Goal: Register for event/course: Register for event/course

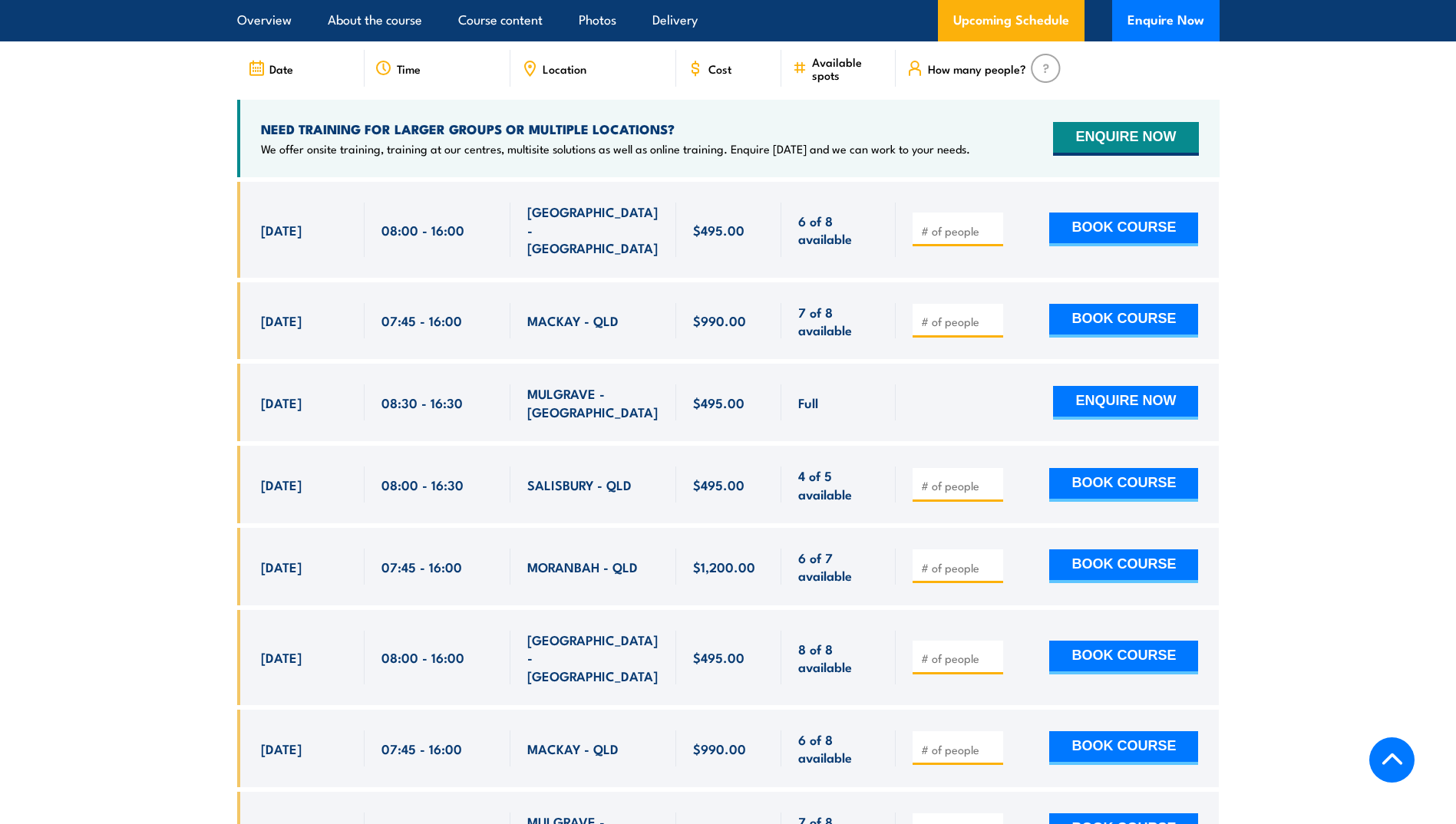
scroll to position [2455, 0]
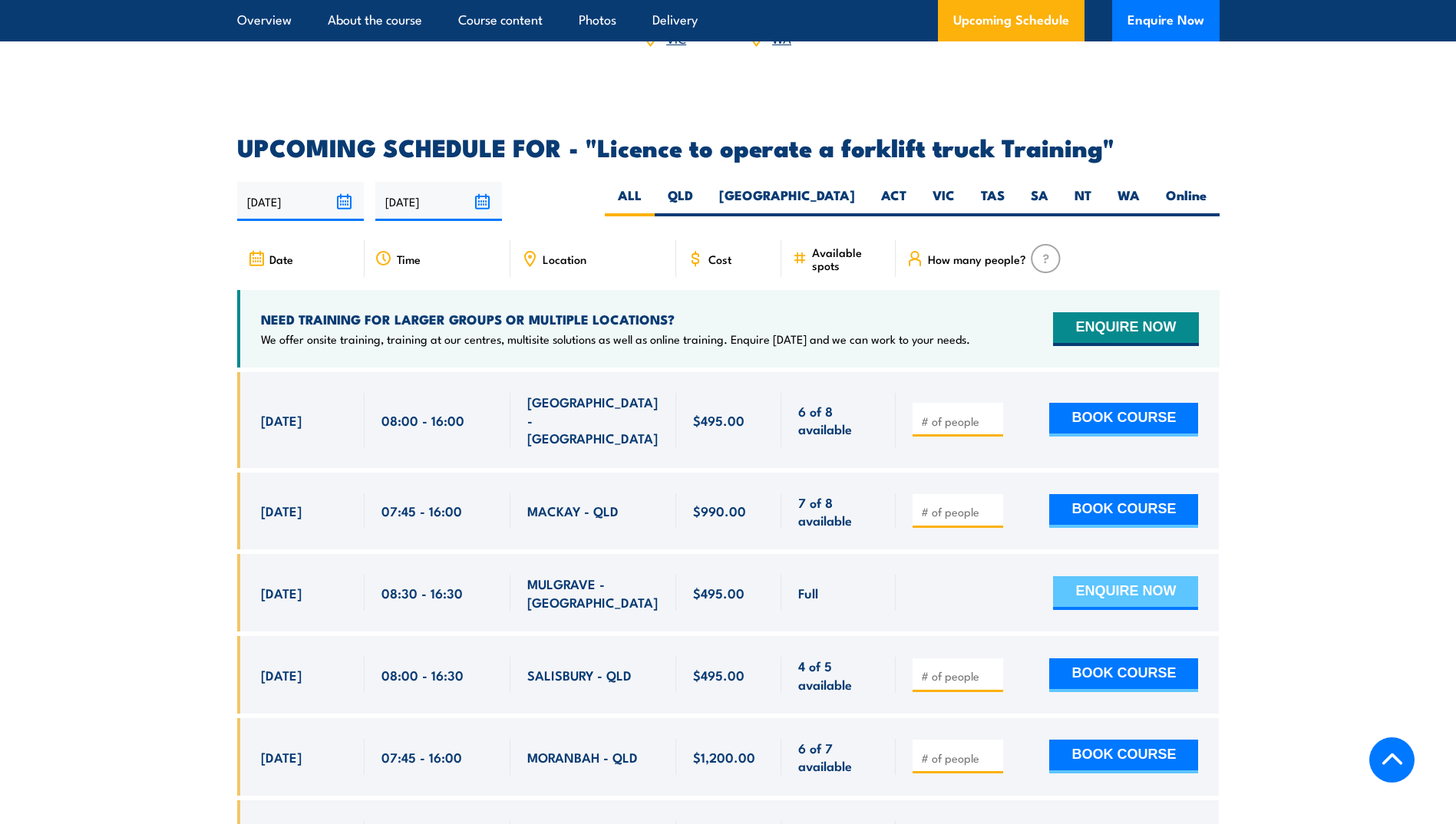
click at [1133, 576] on button "ENQUIRE NOW" at bounding box center [1126, 593] width 145 height 34
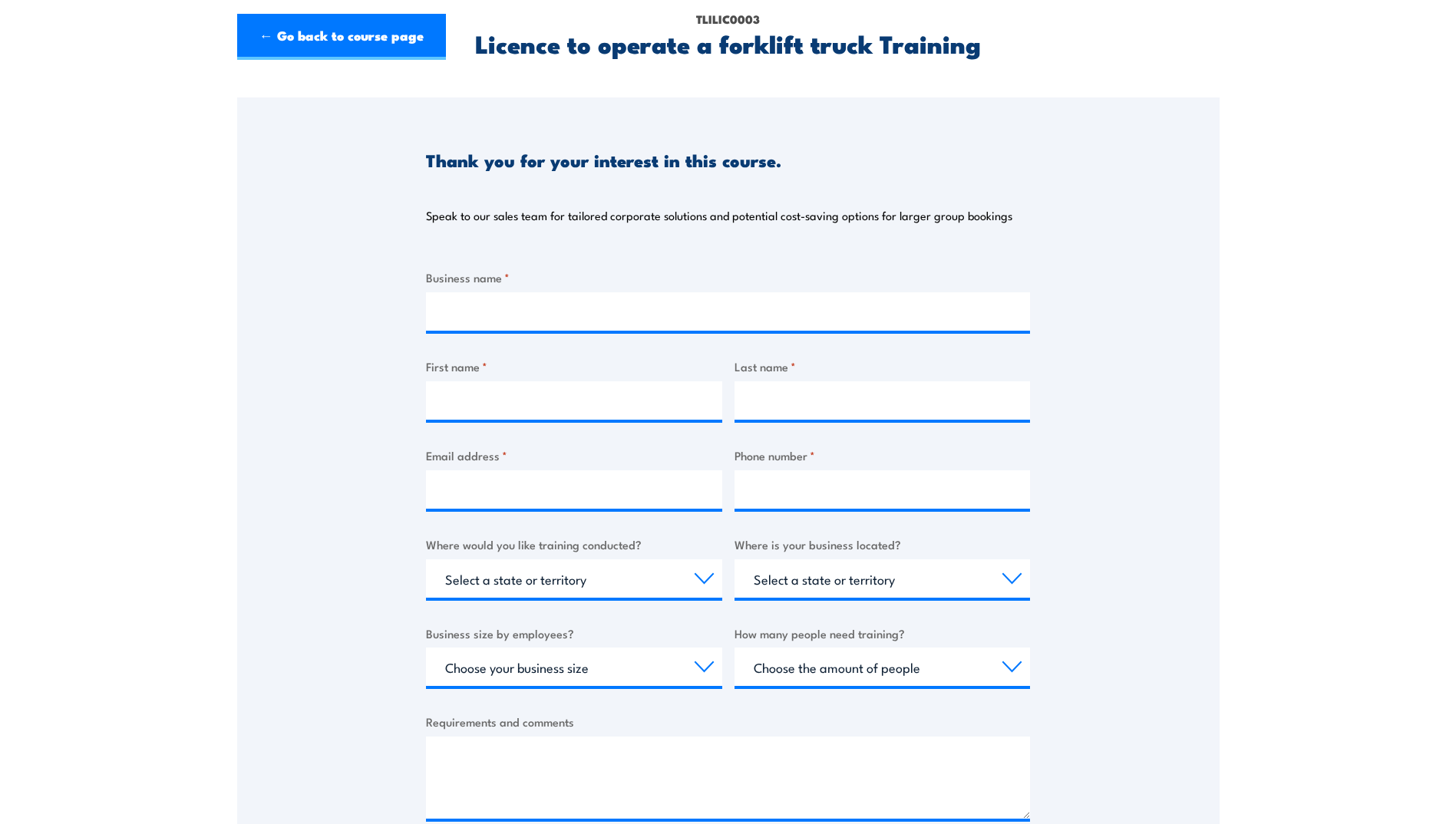
scroll to position [307, 0]
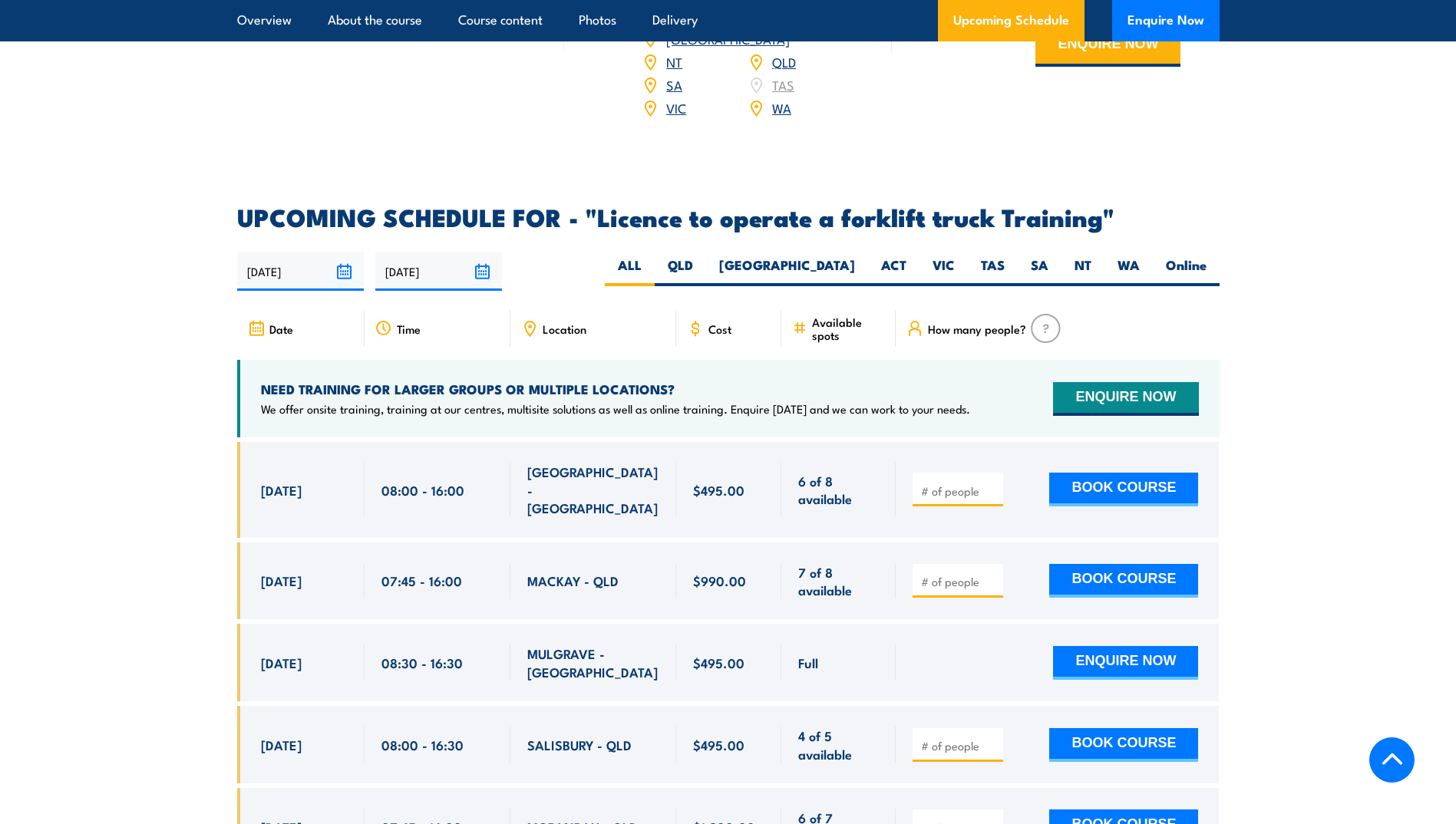
scroll to position [2379, 0]
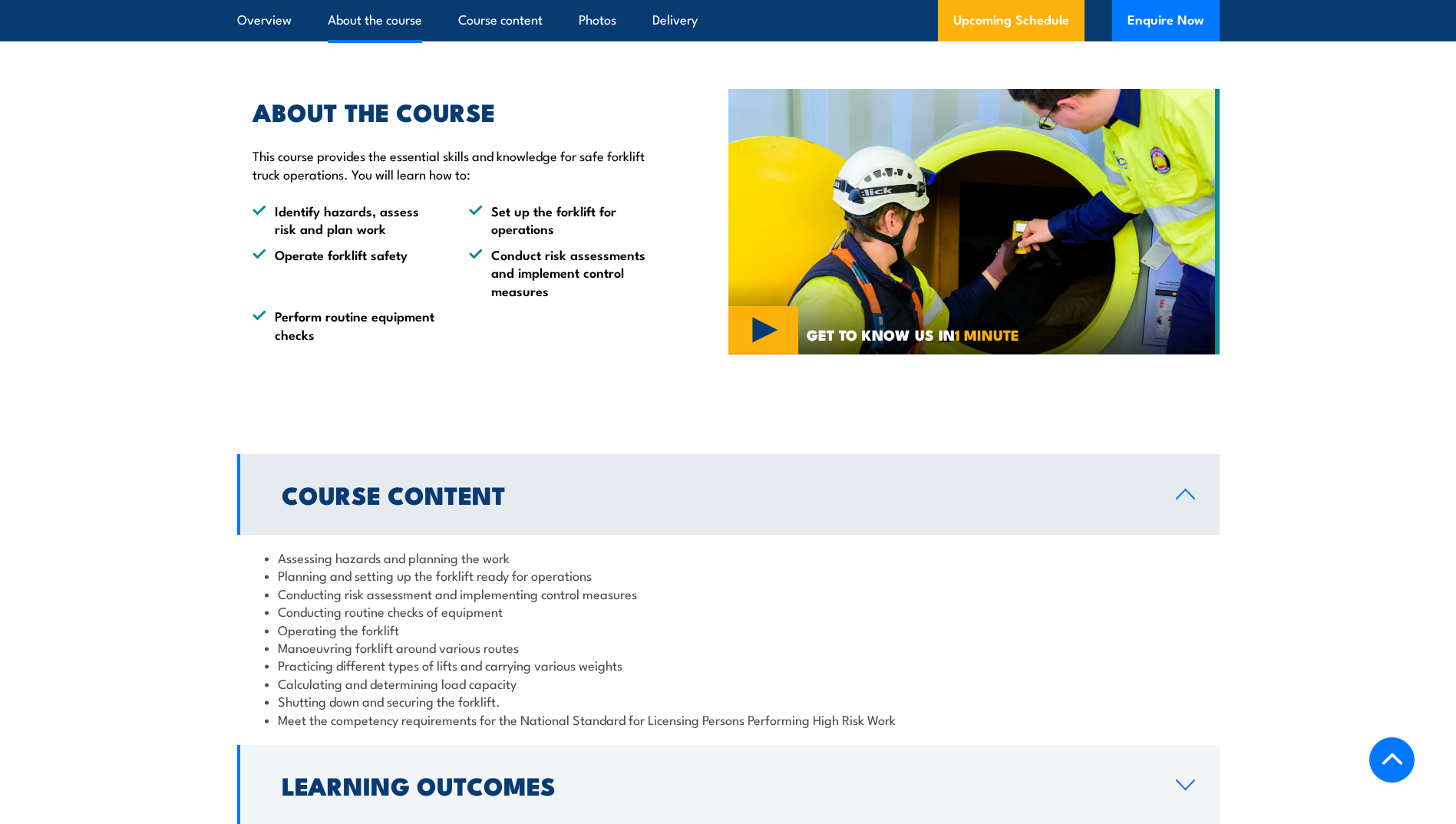
scroll to position [767, 0]
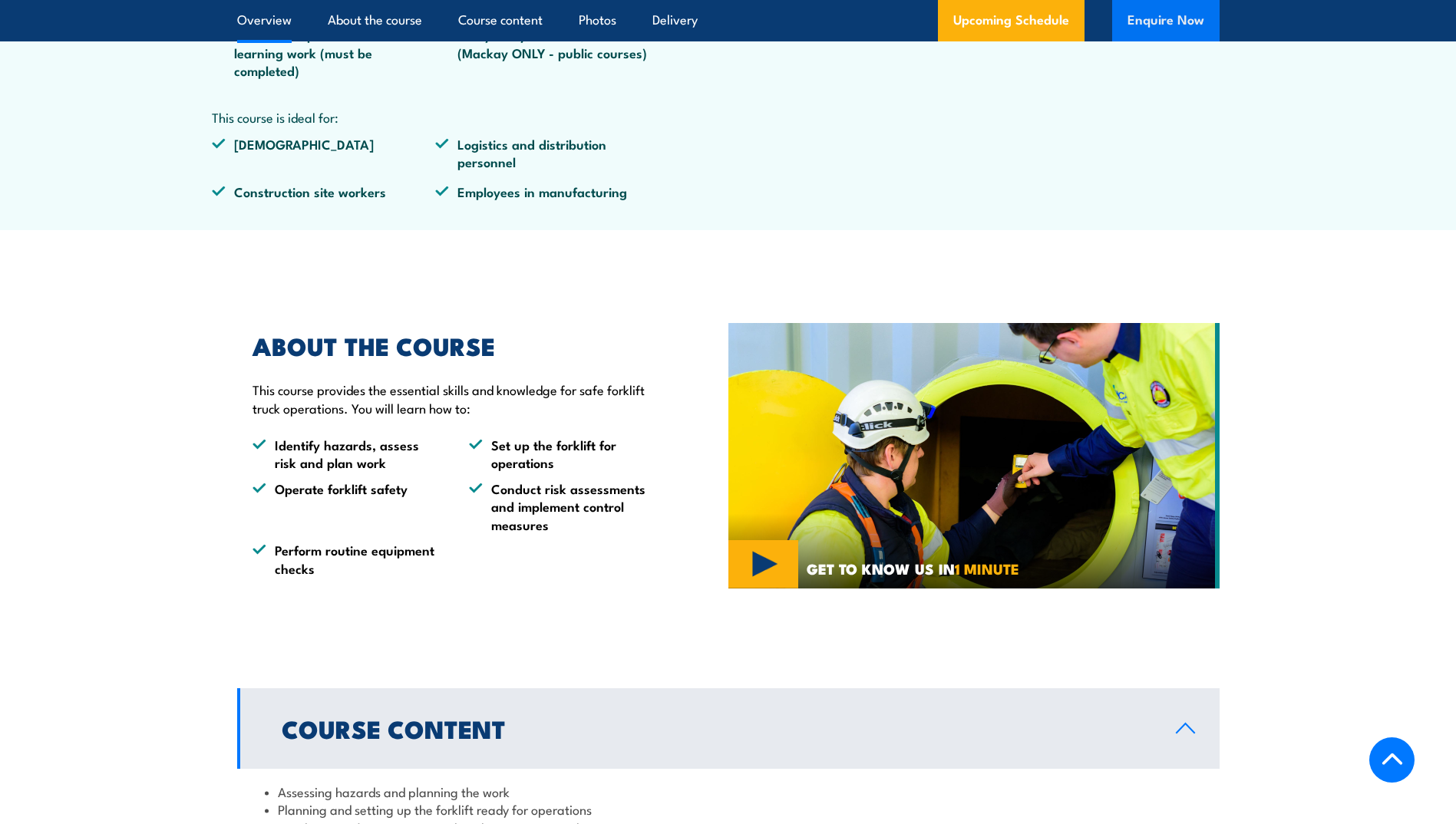
click at [1188, 17] on button "Enquire Now" at bounding box center [1166, 21] width 107 height 41
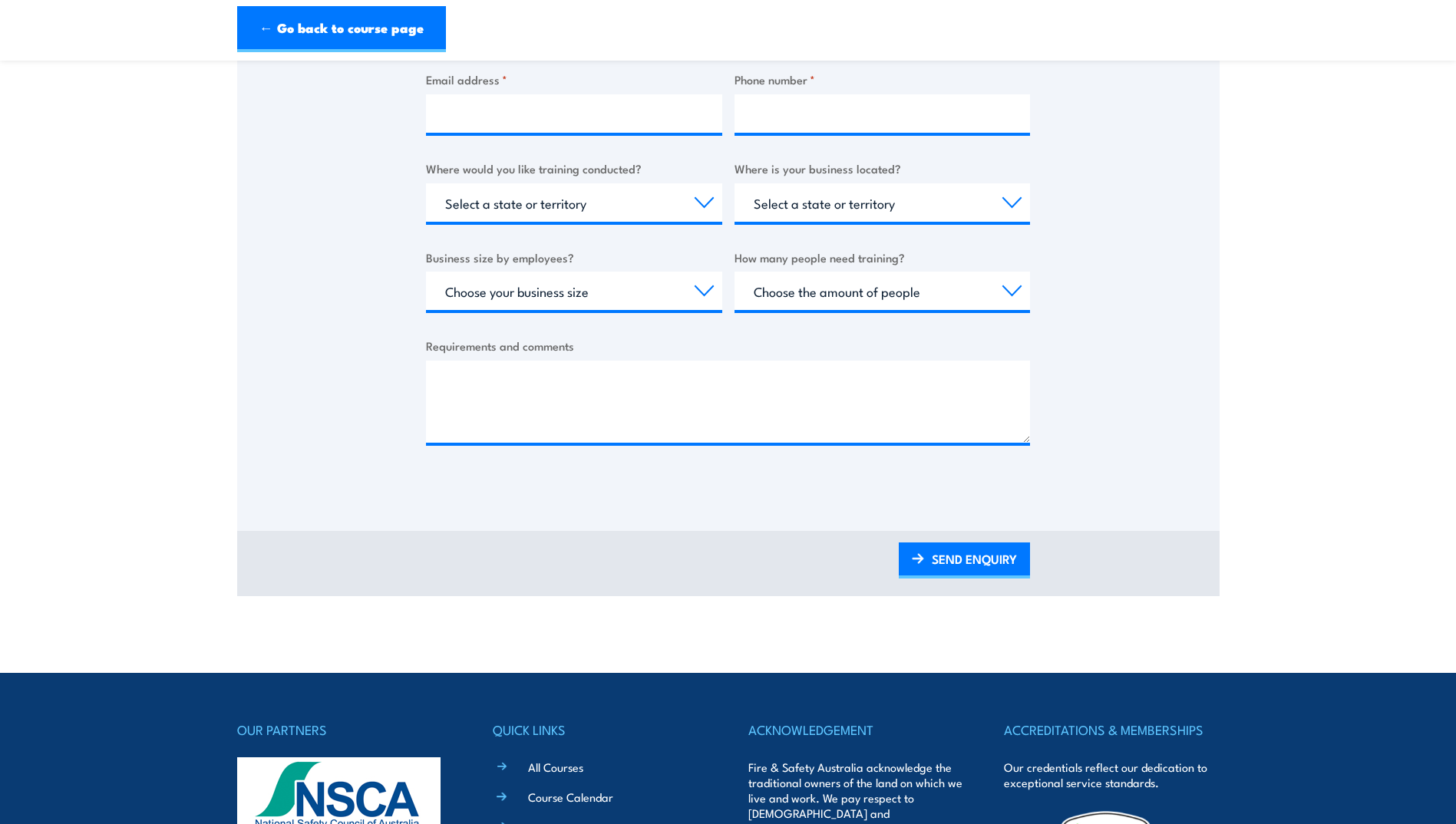
scroll to position [230, 0]
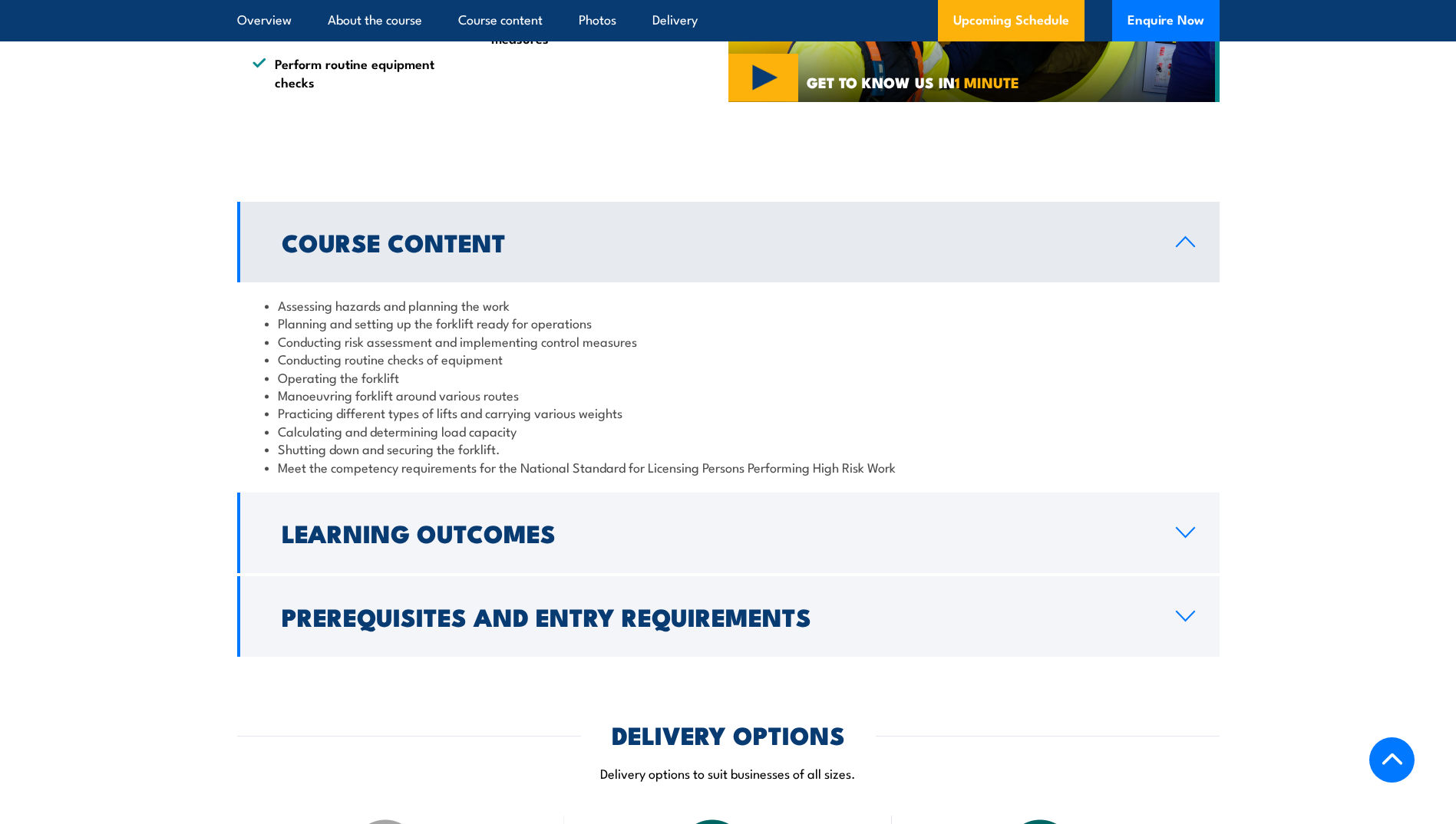
scroll to position [1256, 0]
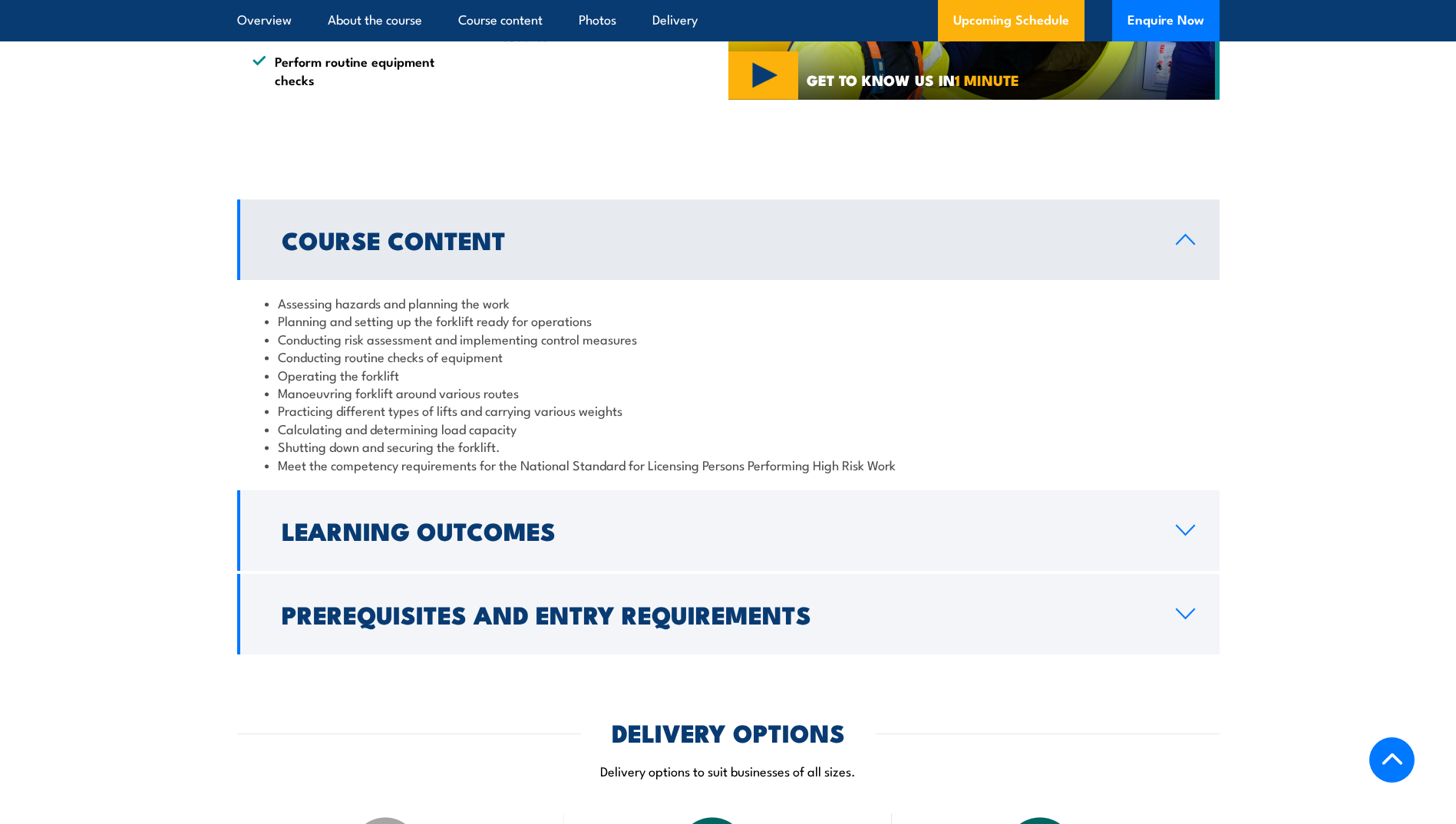
click at [1179, 257] on link "Course Content" at bounding box center [728, 240] width 983 height 81
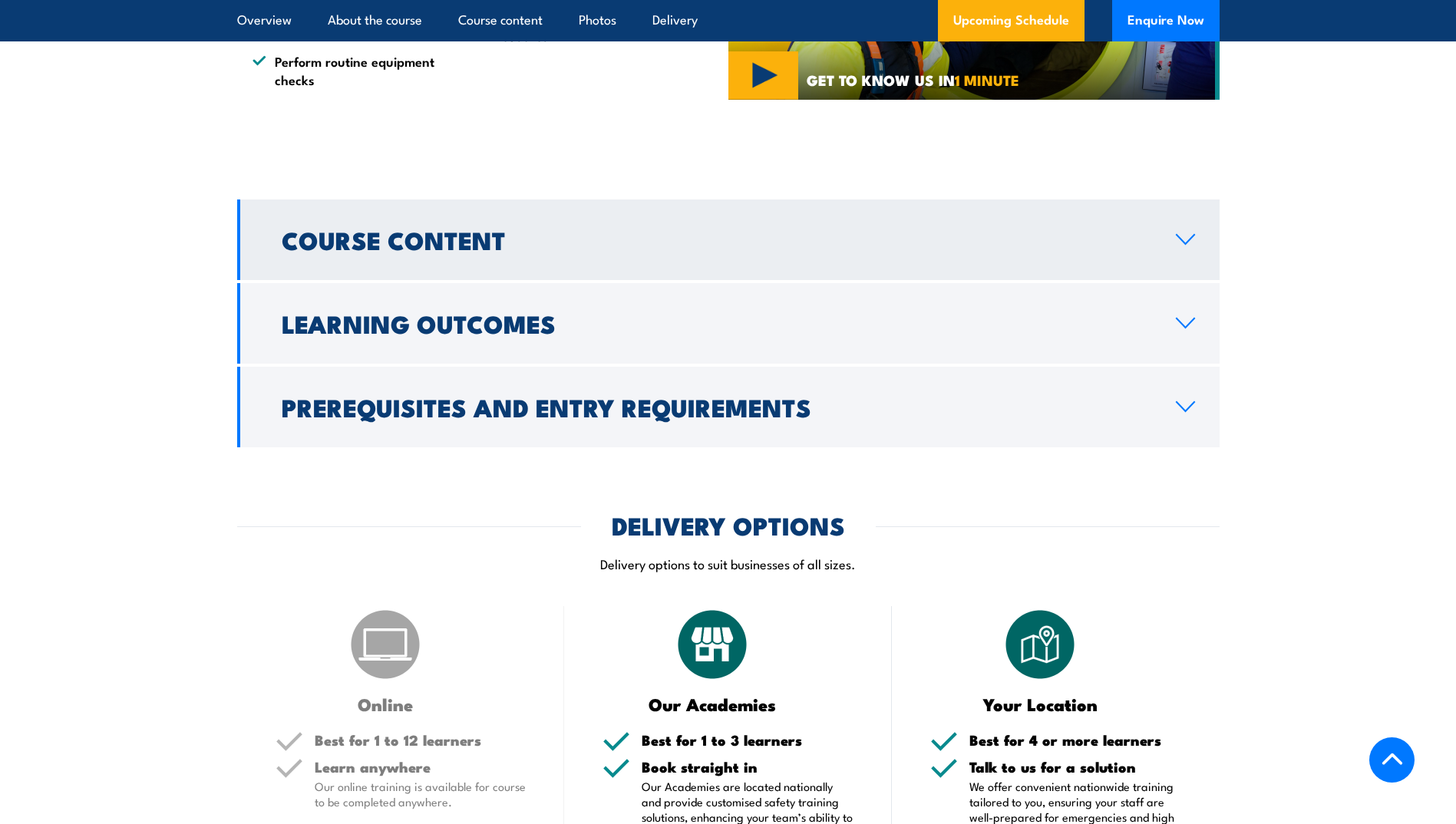
click at [1179, 257] on link "Course Content" at bounding box center [728, 240] width 983 height 81
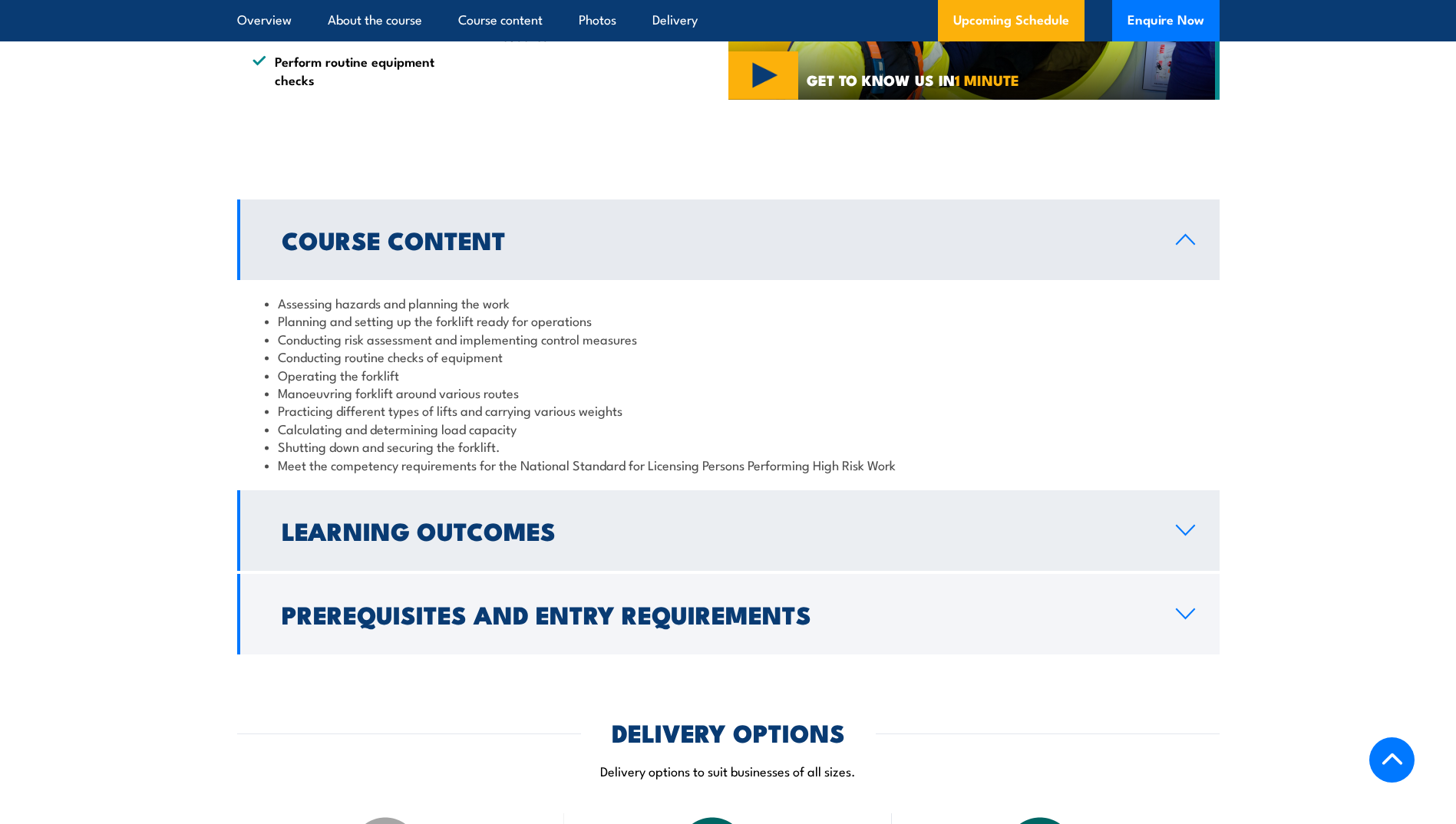
click at [1169, 528] on link "Learning Outcomes" at bounding box center [728, 531] width 983 height 81
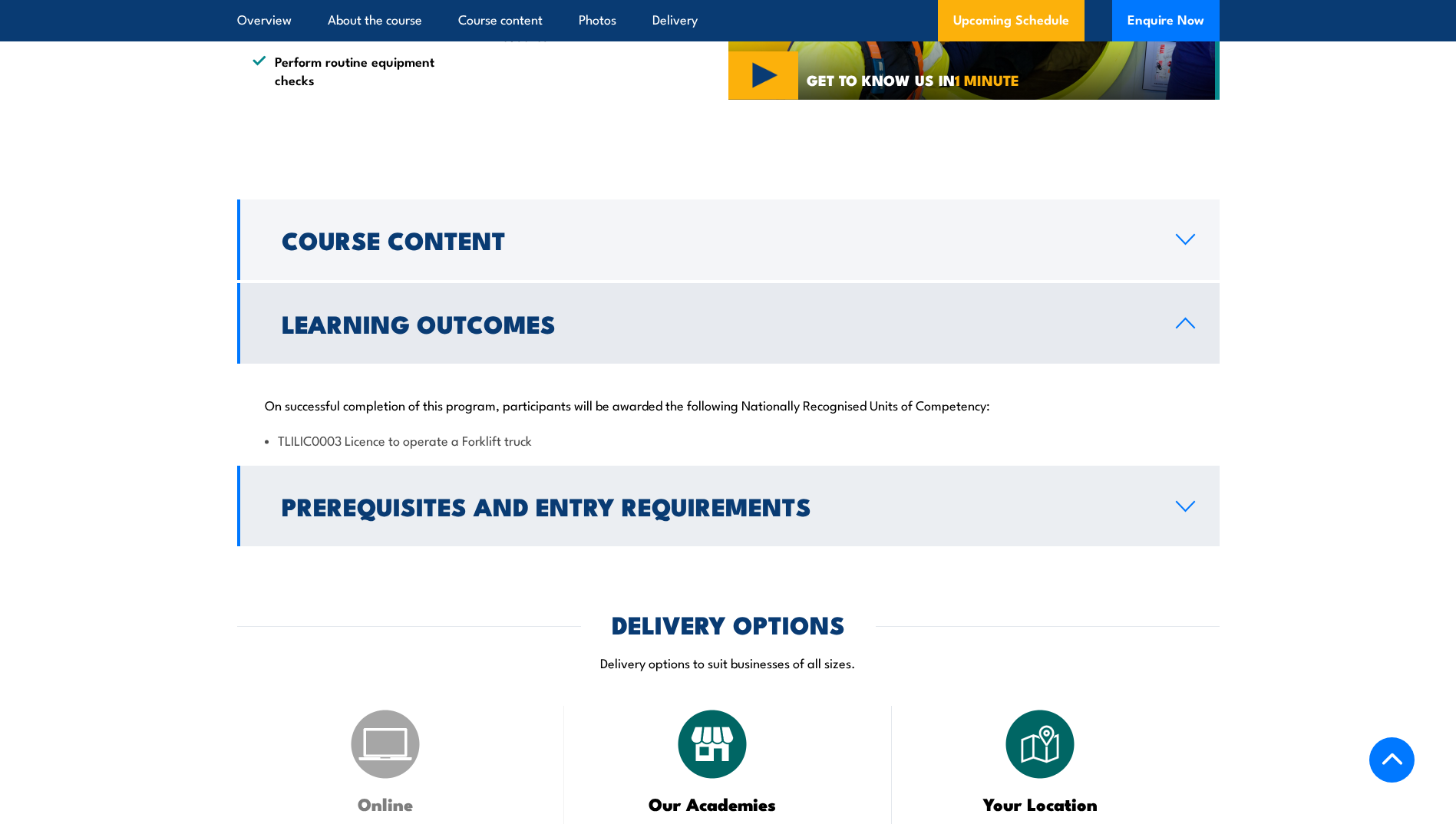
click at [1198, 509] on link "Prerequisites and Entry Requirements" at bounding box center [728, 506] width 983 height 81
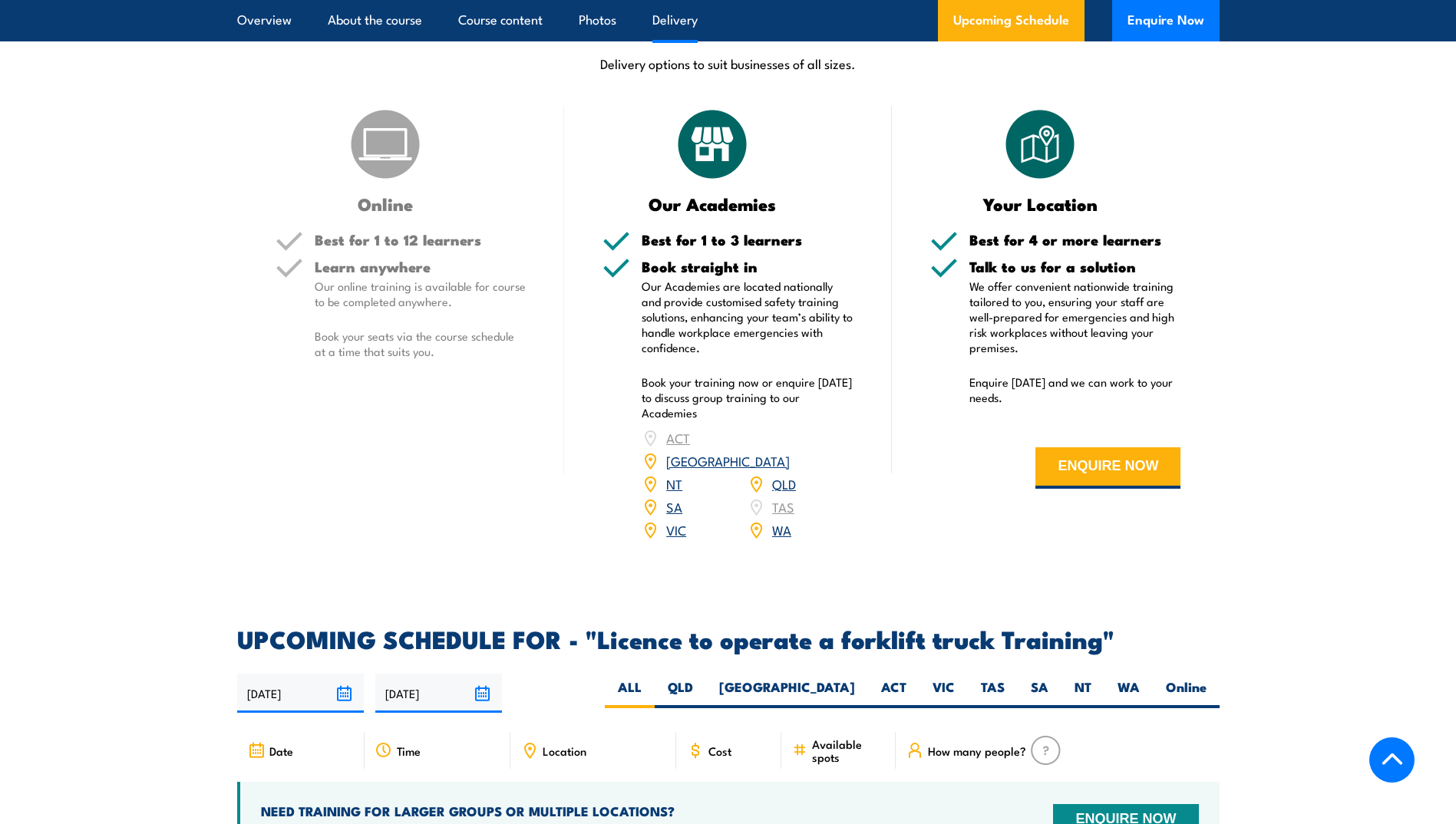
scroll to position [2177, 0]
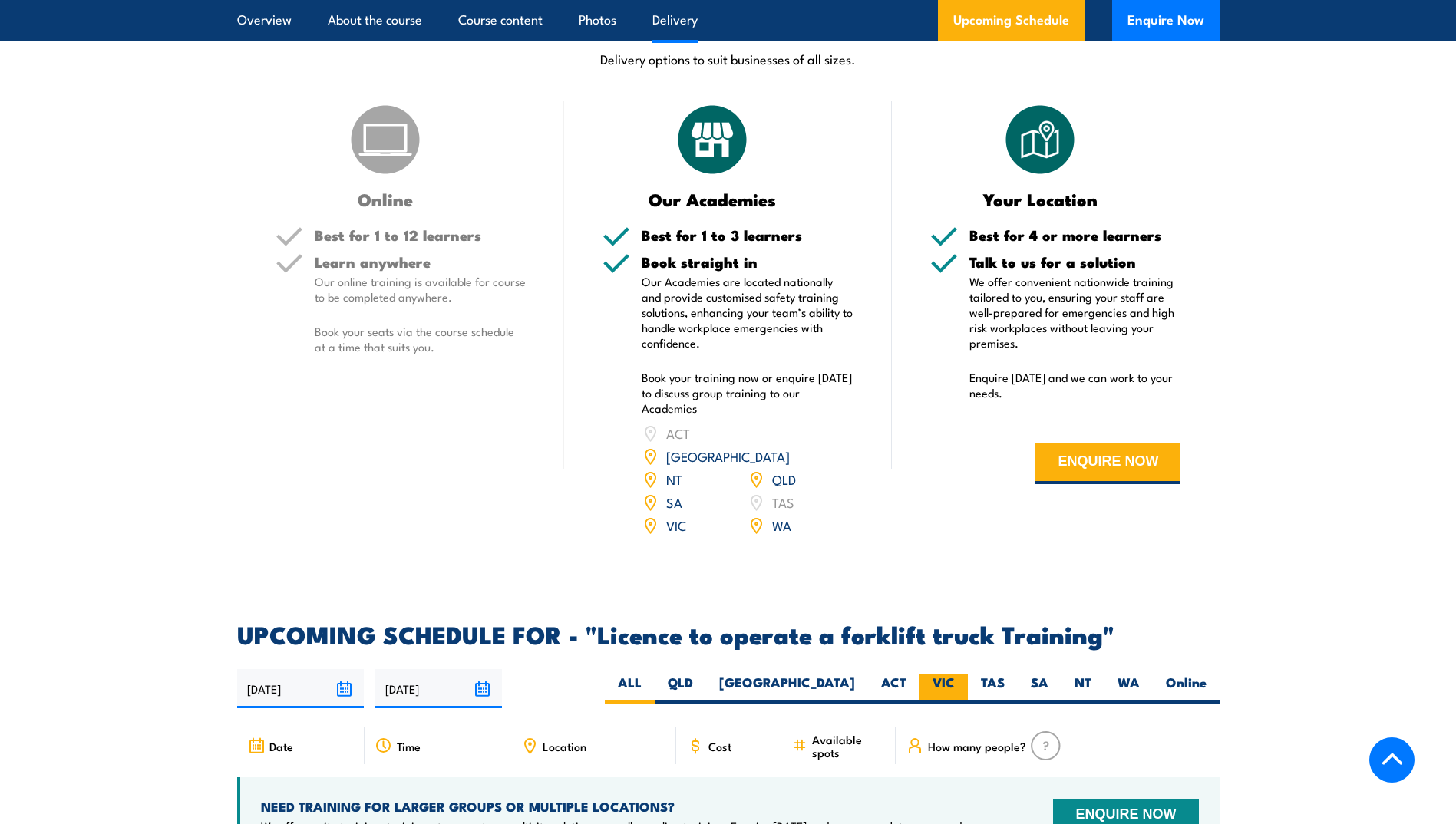
click at [937, 674] on label "VIC" at bounding box center [943, 689] width 49 height 30
drag, startPoint x: 937, startPoint y: 663, endPoint x: 937, endPoint y: 650, distance: 13.0
click at [937, 674] on label "VIC" at bounding box center [943, 689] width 49 height 30
click at [955, 674] on input "VIC" at bounding box center [960, 679] width 10 height 10
radio input "true"
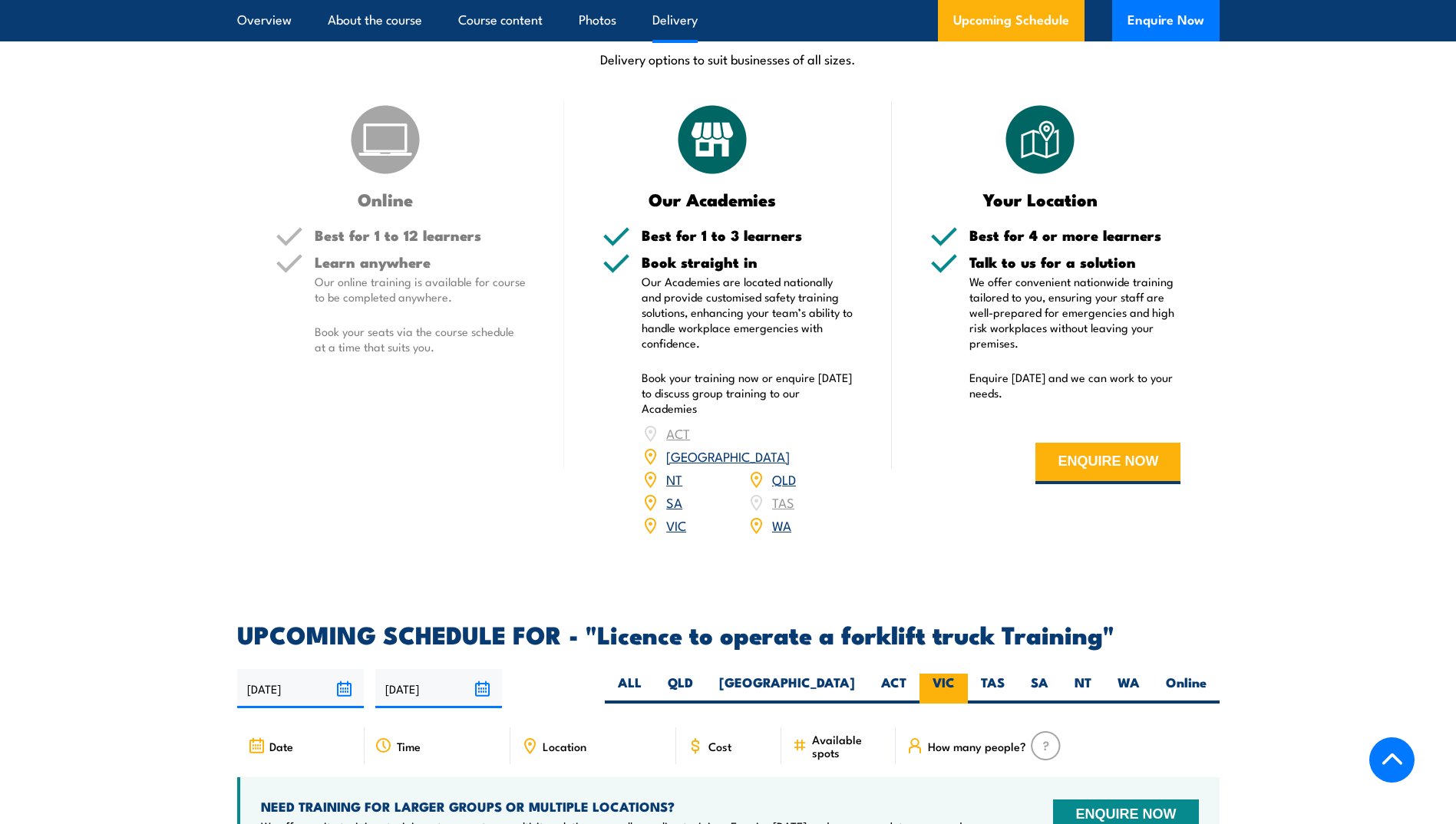
click at [948, 674] on label "VIC" at bounding box center [943, 689] width 49 height 30
click at [955, 674] on input "VIC" at bounding box center [960, 679] width 10 height 10
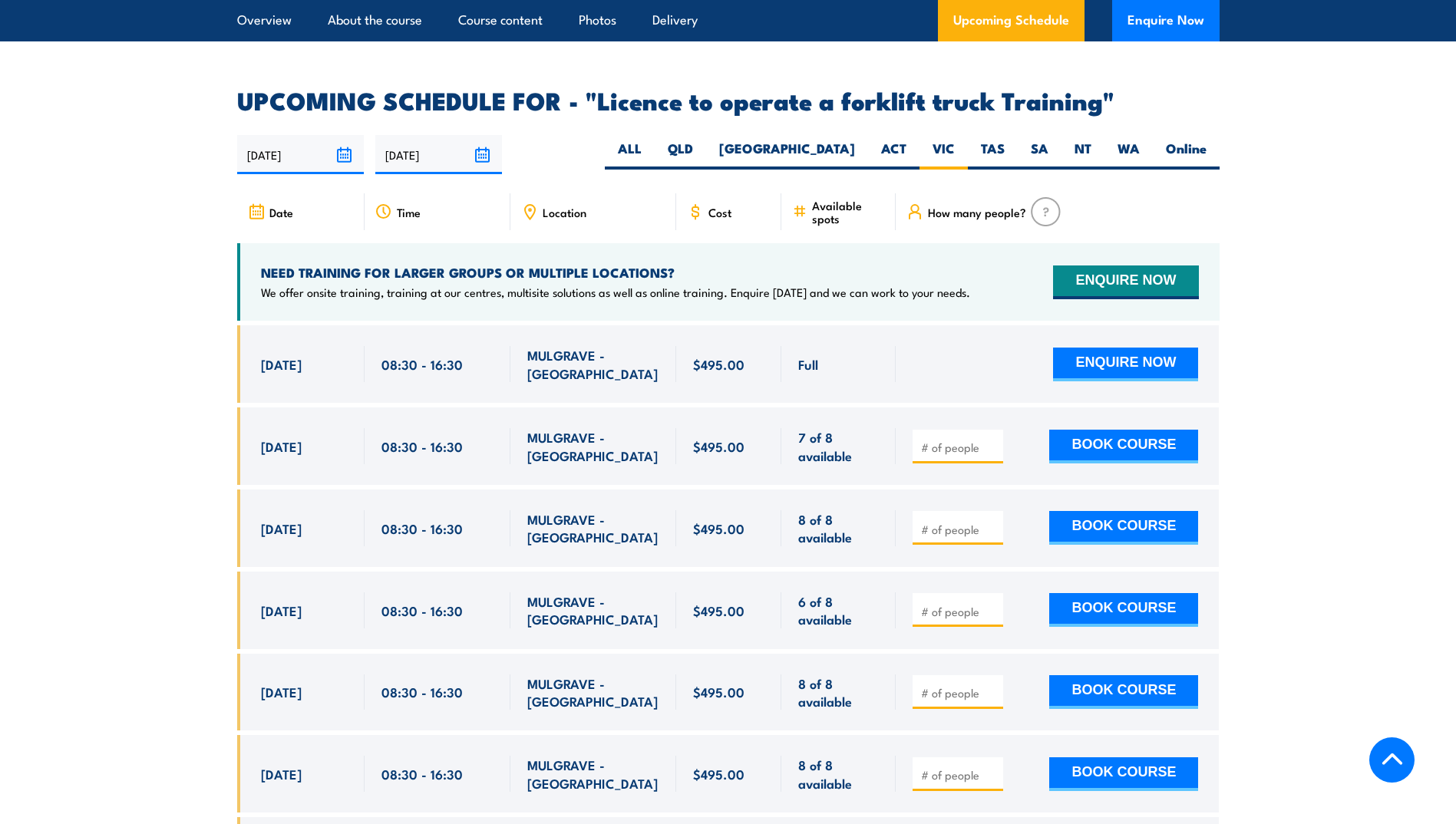
scroll to position [2415, 0]
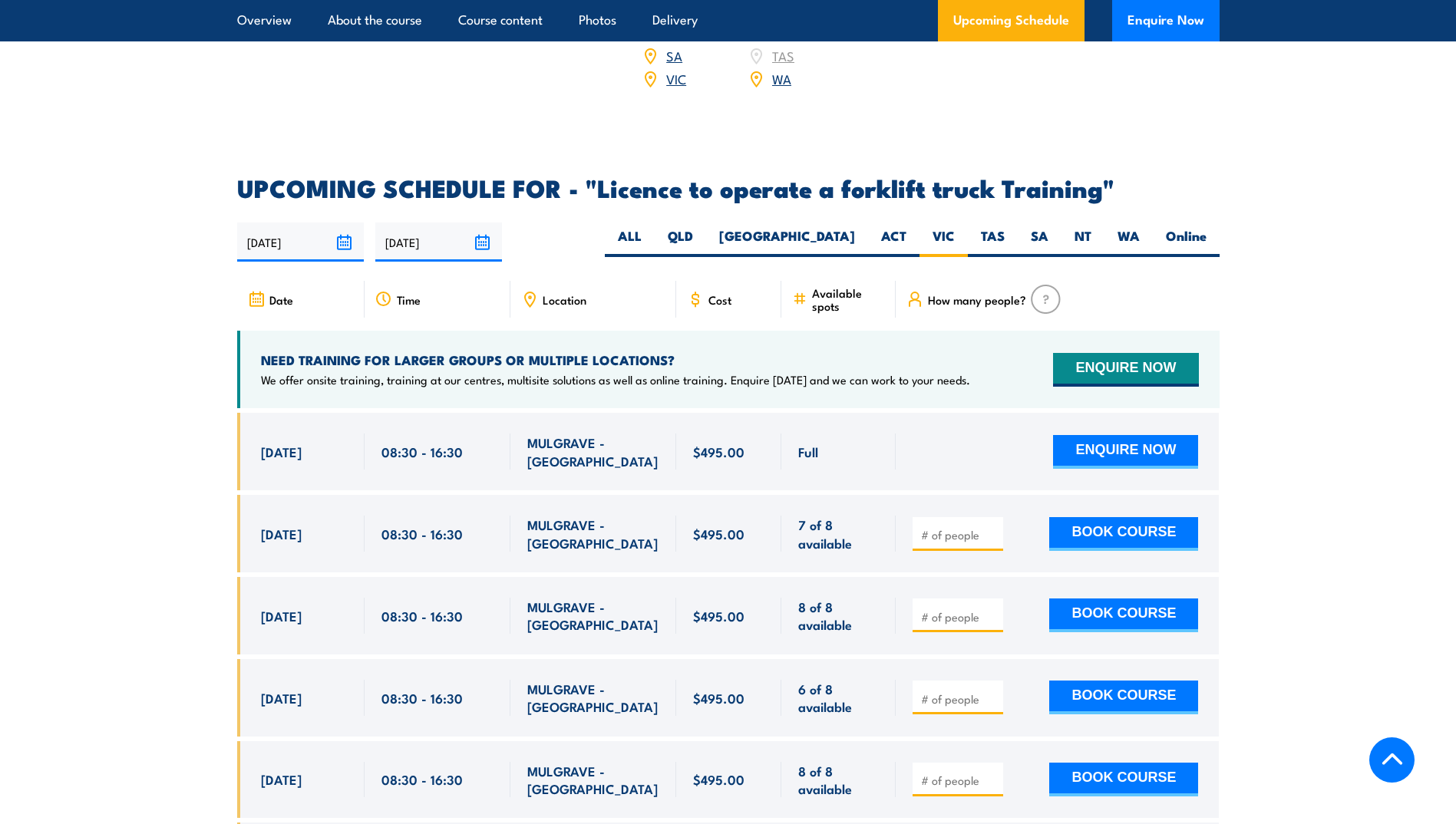
click at [729, 293] on span "Cost" at bounding box center [720, 300] width 23 height 13
drag, startPoint x: 740, startPoint y: 277, endPoint x: 799, endPoint y: 271, distance: 59.3
click at [741, 281] on div "Cost" at bounding box center [729, 299] width 106 height 37
click at [288, 293] on span "Date" at bounding box center [281, 300] width 24 height 13
click at [449, 282] on div "Time" at bounding box center [437, 299] width 146 height 37
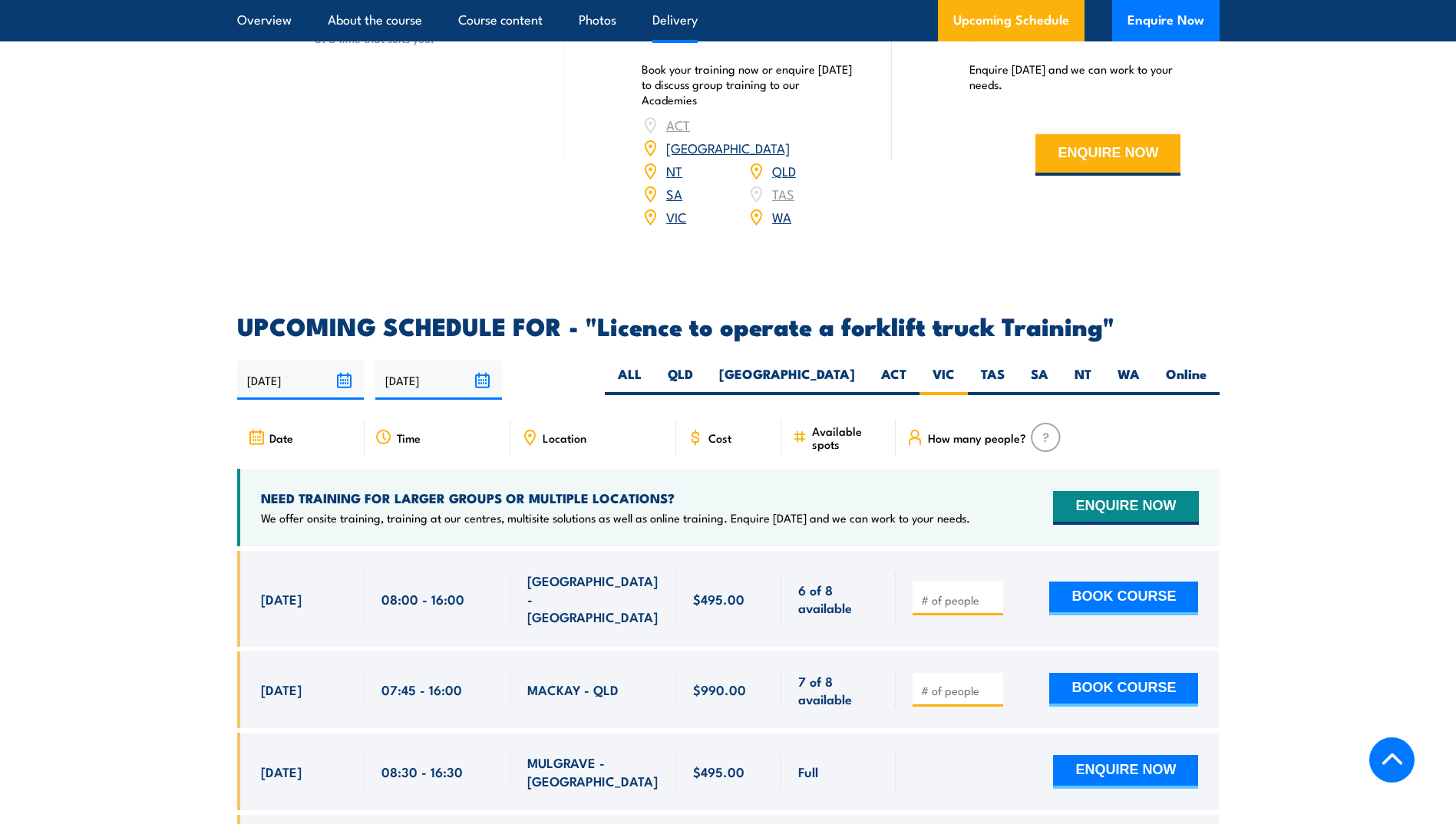
scroll to position [2275, 0]
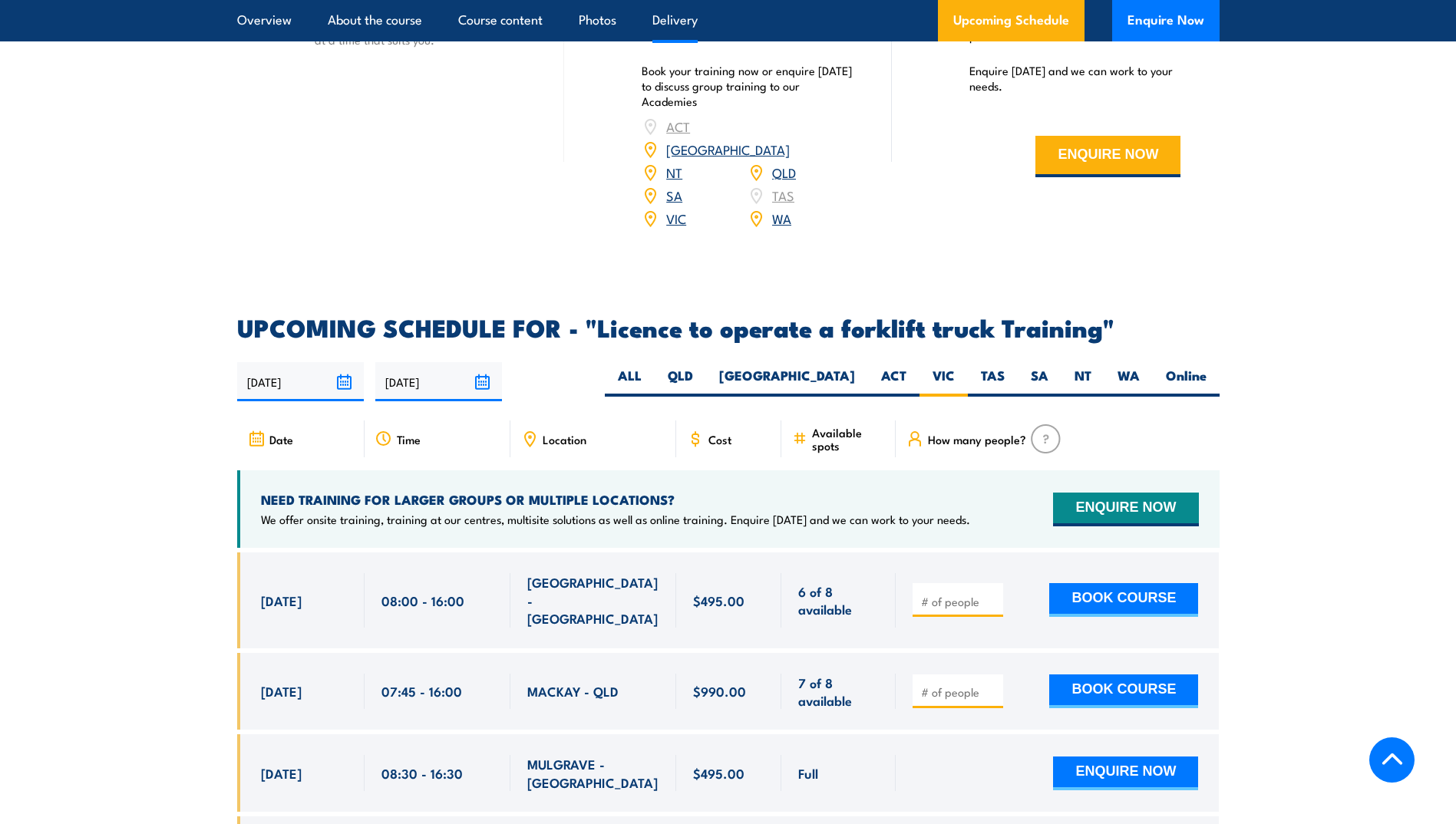
click at [273, 427] on div "Date" at bounding box center [301, 438] width 127 height 37
drag, startPoint x: 413, startPoint y: 427, endPoint x: 472, endPoint y: 430, distance: 59.1
click at [415, 427] on div "Time" at bounding box center [437, 438] width 146 height 37
click at [562, 433] on span "Location" at bounding box center [564, 439] width 44 height 13
click at [722, 433] on span "Cost" at bounding box center [720, 439] width 23 height 13
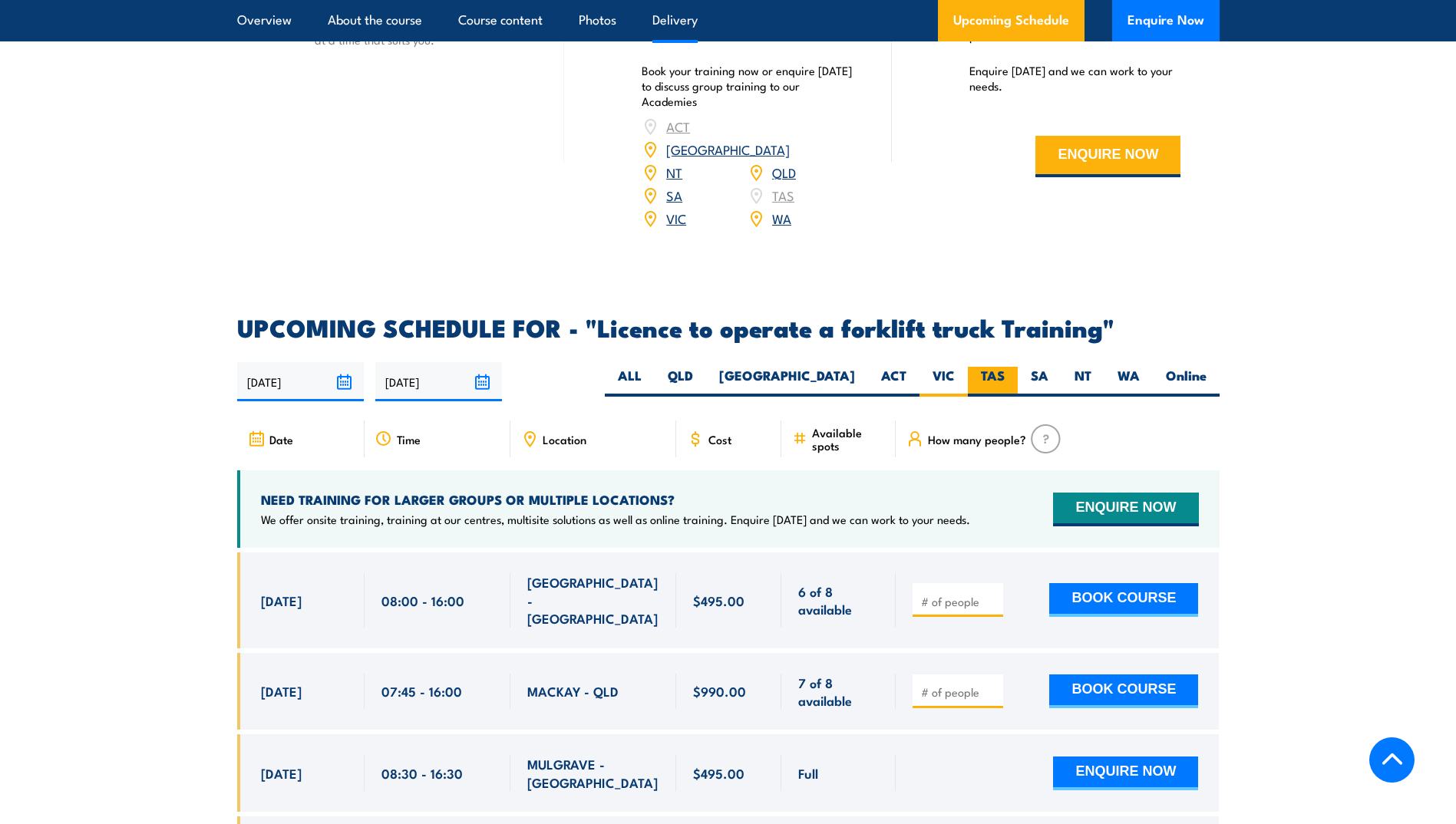
click at [989, 367] on label "TAS" at bounding box center [993, 381] width 50 height 30
click at [1005, 367] on input "TAS" at bounding box center [1010, 372] width 10 height 10
radio input "true"
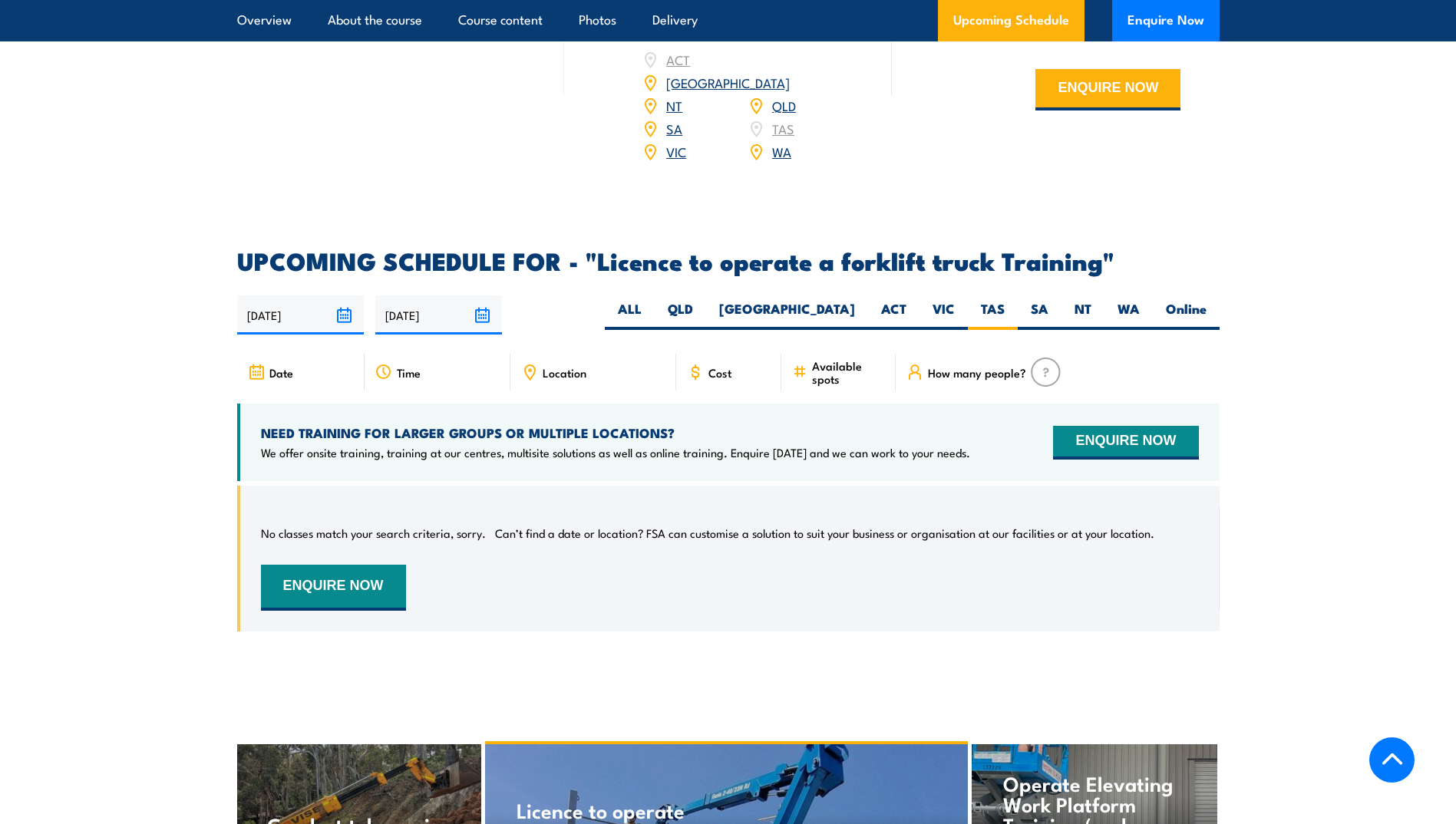
scroll to position [2338, 0]
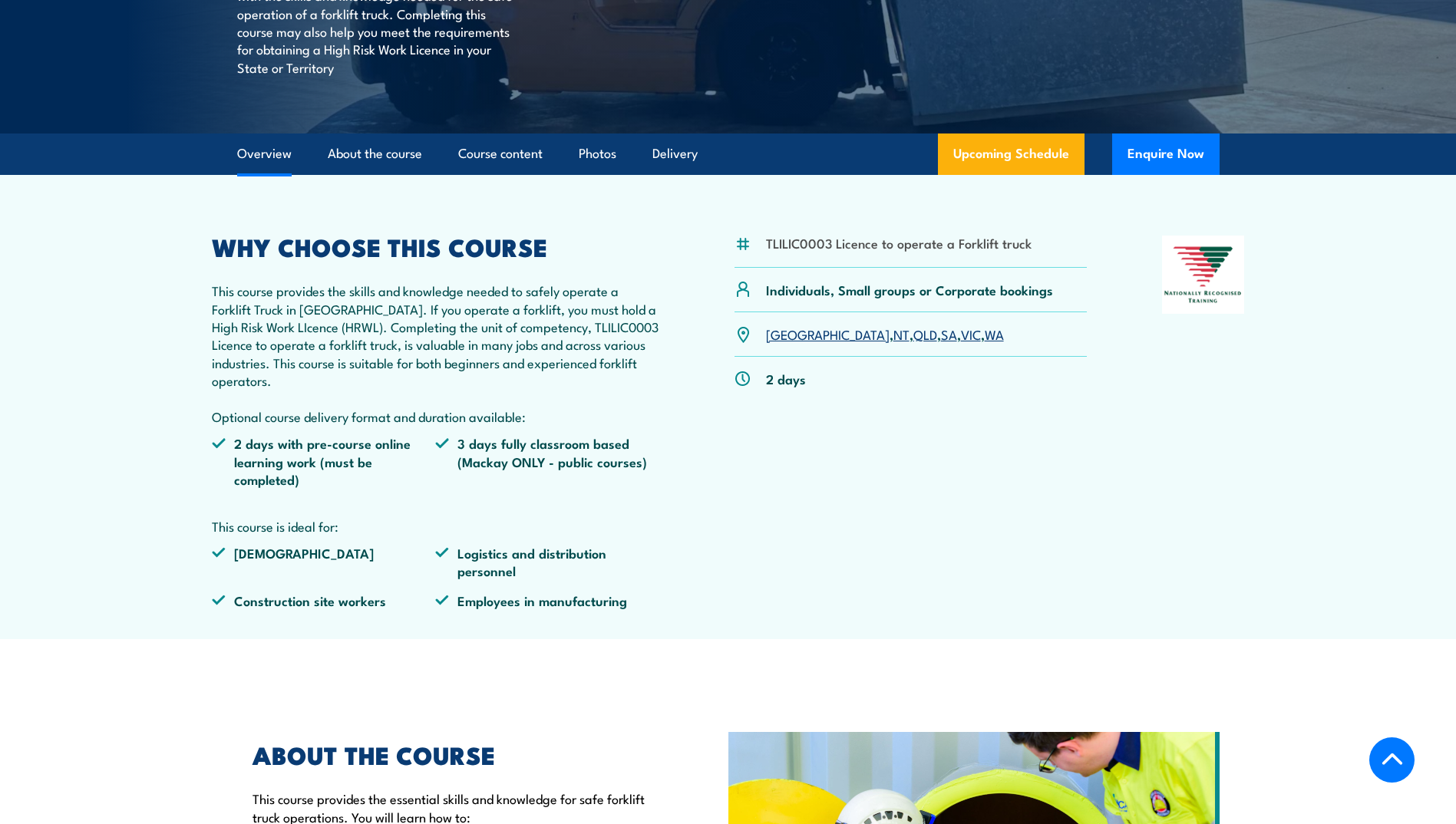
scroll to position [357, 0]
